Goal: Transaction & Acquisition: Purchase product/service

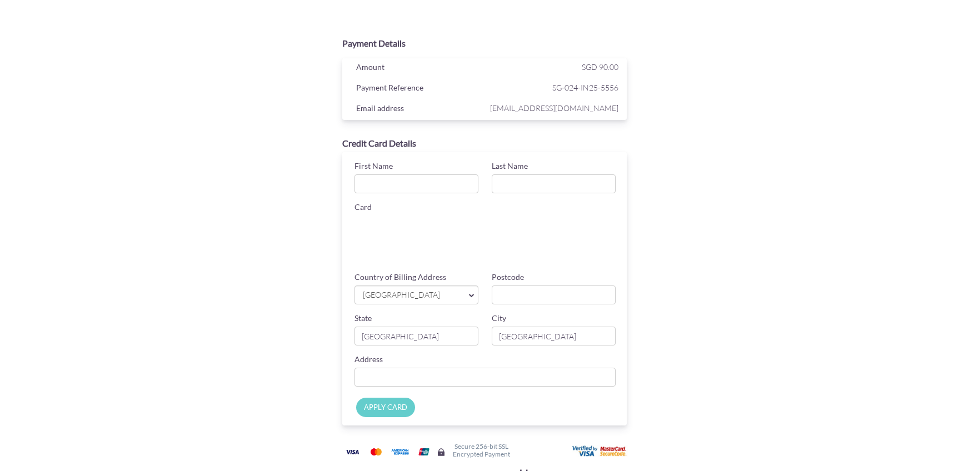
click at [432, 182] on input "First Name" at bounding box center [417, 183] width 124 height 19
click at [554, 186] on input "Last Name" at bounding box center [554, 183] width 124 height 19
click at [435, 181] on input "First Name" at bounding box center [417, 183] width 124 height 19
type input "[PERSON_NAME]"
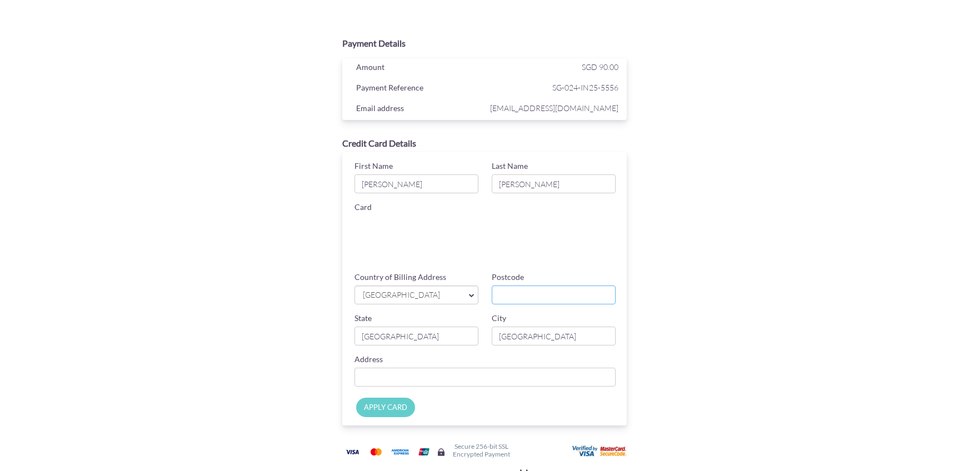
click at [507, 301] on input "Postcode" at bounding box center [554, 295] width 124 height 19
type input "465514"
type input "[STREET_ADDRESS], Optima at [GEOGRAPHIC_DATA]"
click at [371, 415] on input "APPLY CARD" at bounding box center [385, 407] width 59 height 19
type input "Applying..."
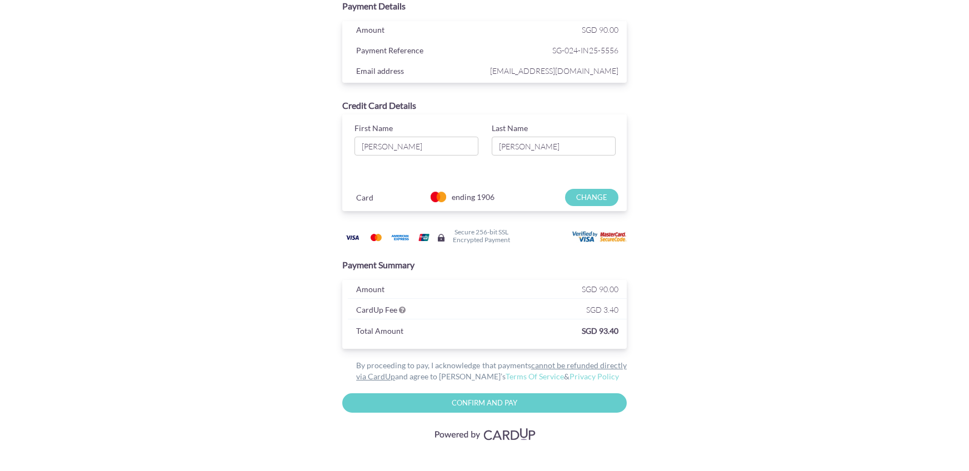
scroll to position [38, 0]
click at [571, 403] on input "Confirm and Pay" at bounding box center [484, 401] width 284 height 19
type input "Please wait..."
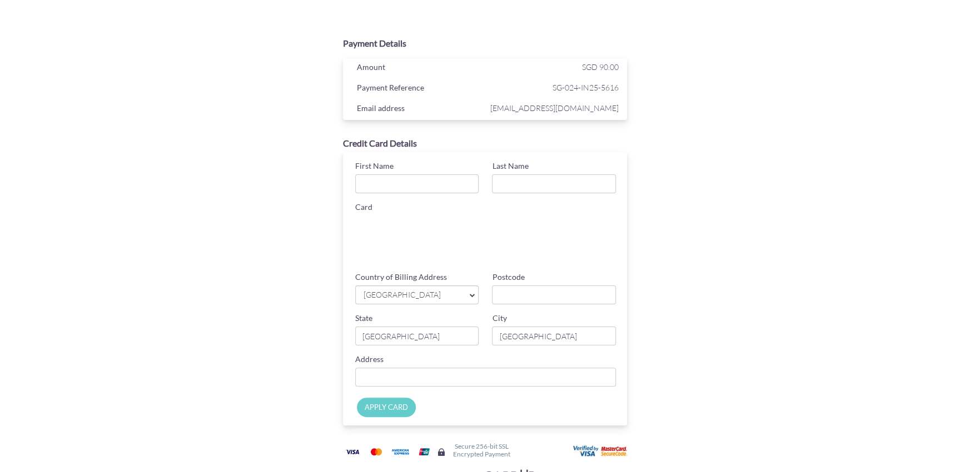
click at [401, 172] on div "First Name" at bounding box center [416, 177] width 137 height 33
click at [405, 188] on input "First Name" at bounding box center [417, 183] width 124 height 19
type input "[PERSON_NAME]"
click at [517, 188] on input "Last Name" at bounding box center [554, 183] width 124 height 19
type input "[PERSON_NAME]"
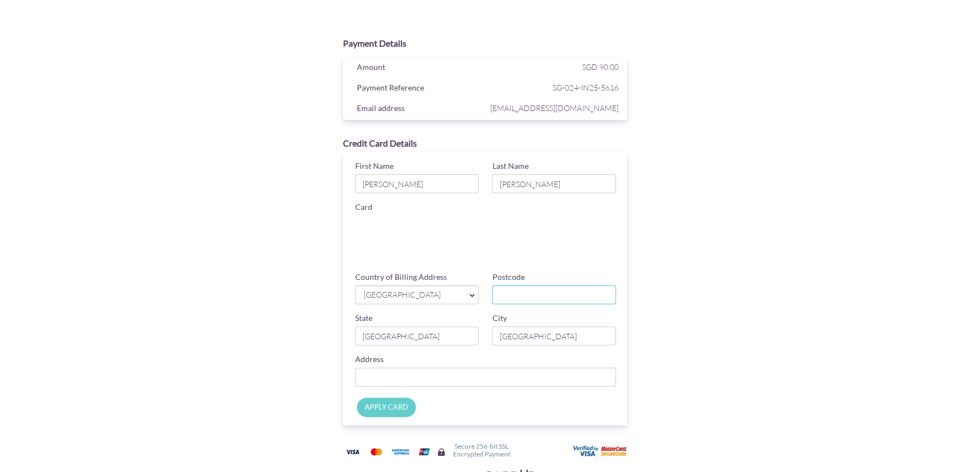
click at [513, 296] on input "Postcode" at bounding box center [554, 295] width 124 height 19
type input "465514"
type input "[STREET_ADDRESS], Optima at [GEOGRAPHIC_DATA]"
click at [380, 415] on input "APPLY CARD" at bounding box center [386, 407] width 59 height 19
type input "Applying..."
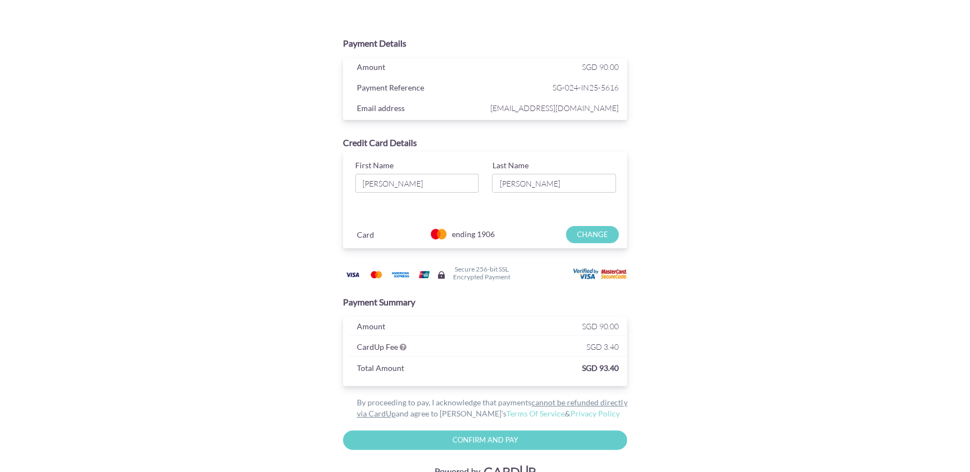
click at [504, 438] on input "Confirm and Pay" at bounding box center [485, 440] width 284 height 19
type input "Please wait..."
